Goal: Information Seeking & Learning: Learn about a topic

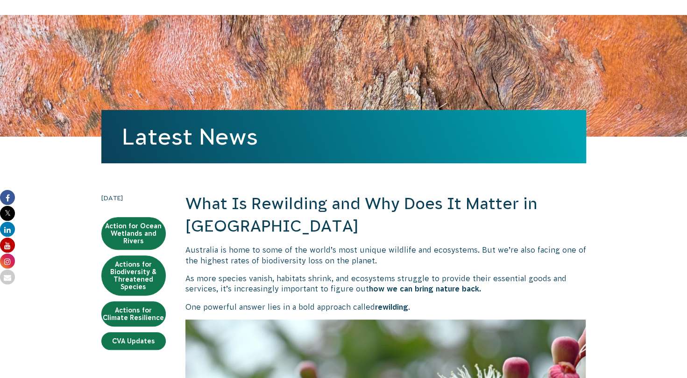
scroll to position [96, 0]
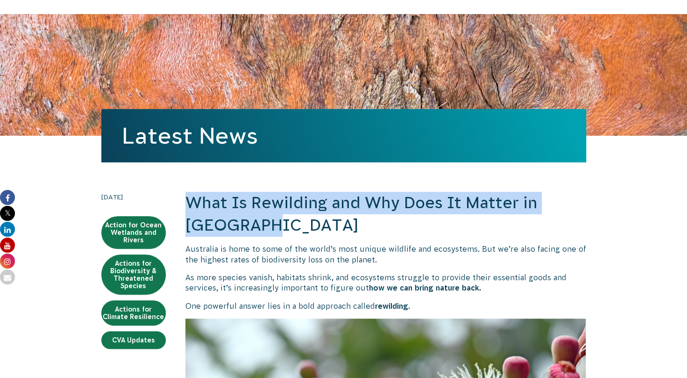
drag, startPoint x: 185, startPoint y: 202, endPoint x: 266, endPoint y: 229, distance: 85.7
click at [266, 229] on h2 "What Is Rewilding and Why Does It Matter in [GEOGRAPHIC_DATA]" at bounding box center [386, 214] width 401 height 44
copy h2 "What Is Rewilding and Why Does It Matter in [GEOGRAPHIC_DATA]"
